Goal: Find specific page/section: Find specific page/section

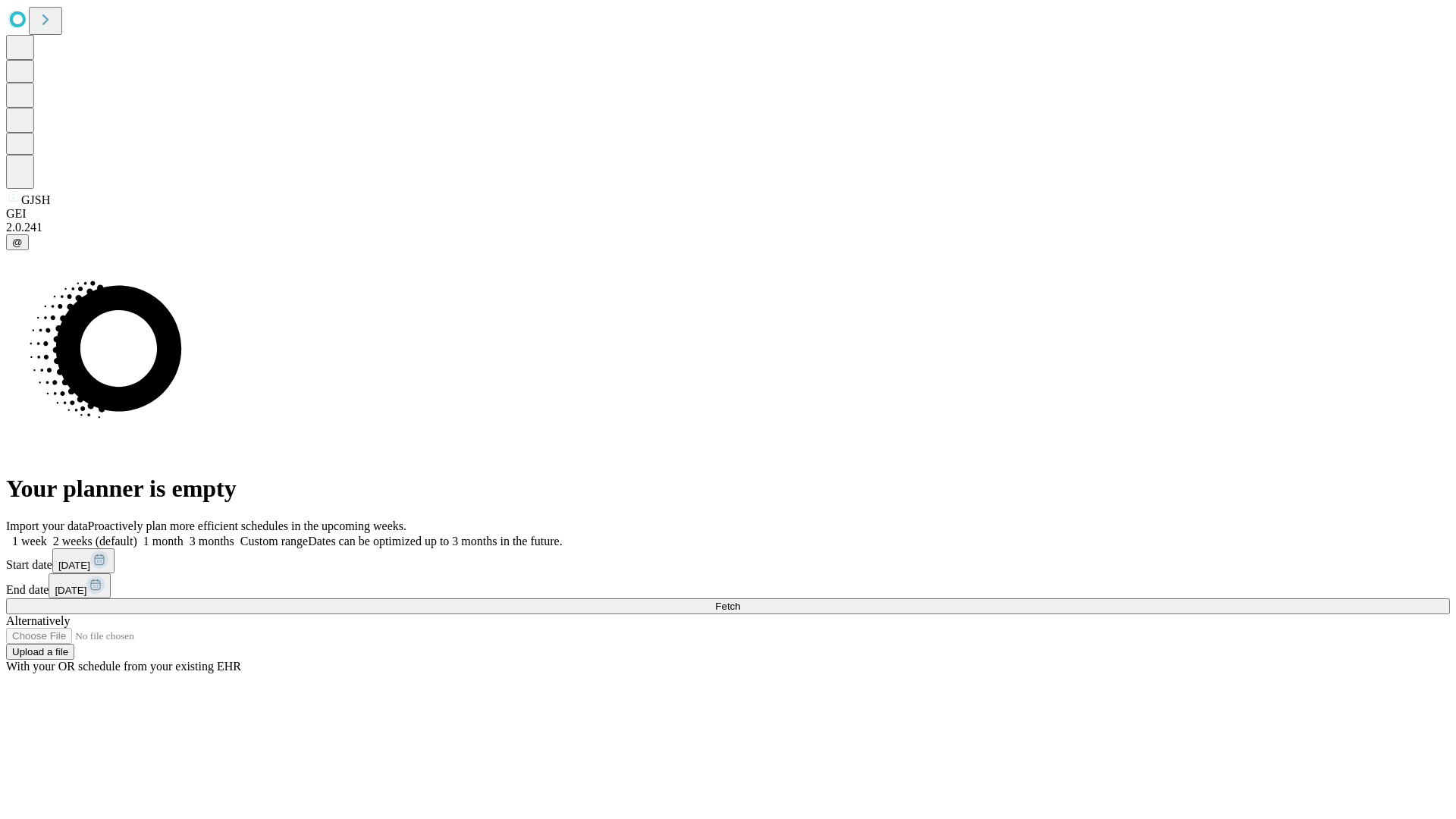
click at [740, 601] on span "Fetch" at bounding box center [727, 606] width 25 height 11
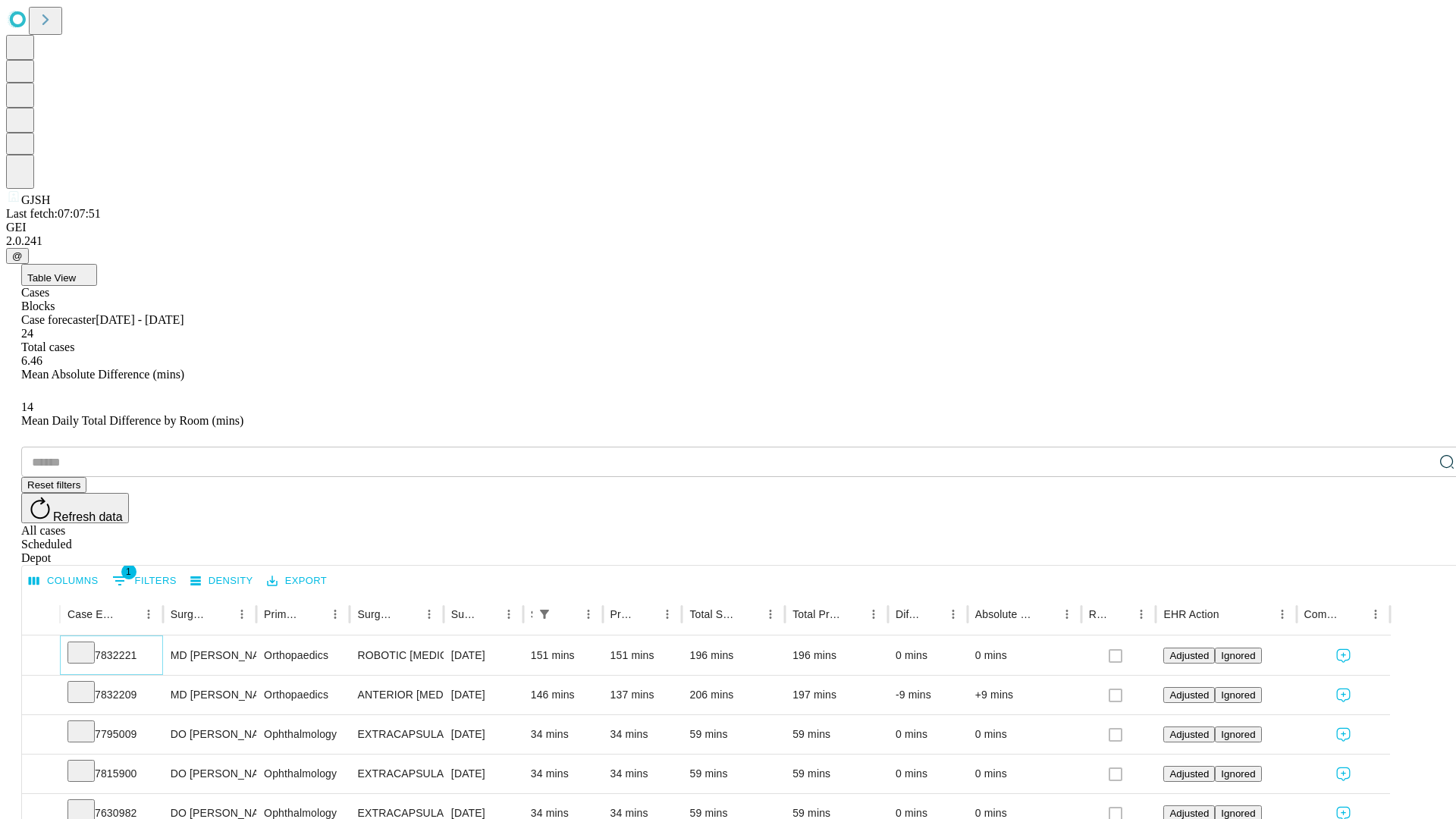
click at [89, 644] on icon at bounding box center [82, 651] width 15 height 15
